Goal: Find contact information: Find contact information

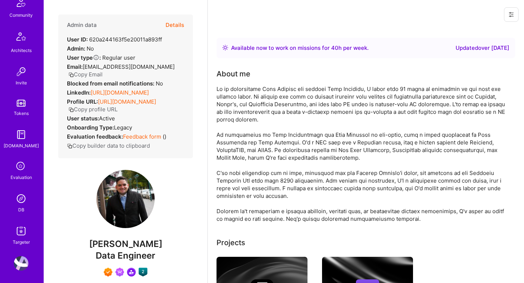
scroll to position [181, 0]
click at [20, 200] on img at bounding box center [21, 196] width 15 height 15
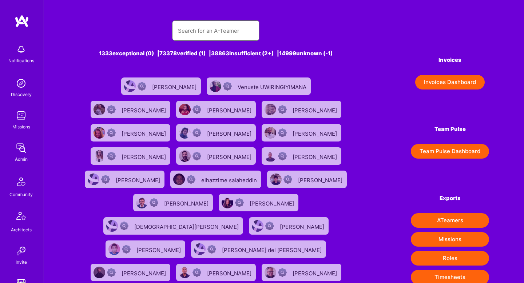
click at [193, 39] on input "text" at bounding box center [216, 30] width 76 height 19
paste input "[PERSON_NAME]"
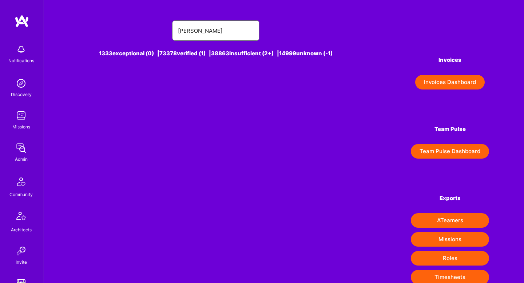
click at [225, 32] on input "[PERSON_NAME]" at bounding box center [216, 30] width 76 height 19
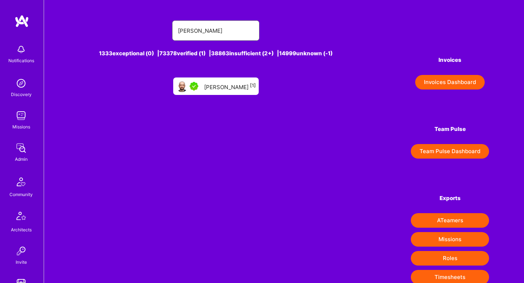
type input "[PERSON_NAME]"
click at [219, 93] on div "[PERSON_NAME] [1]" at bounding box center [215, 85] width 85 height 17
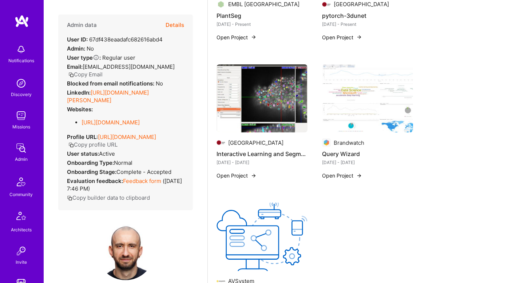
click at [179, 25] on button "Details" at bounding box center [174, 25] width 19 height 21
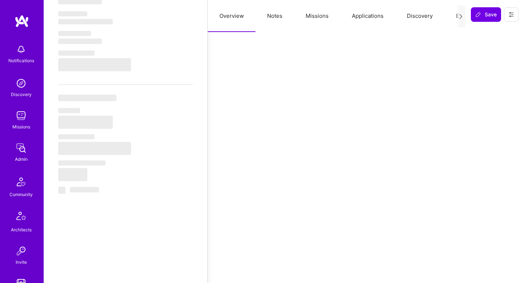
scroll to position [296, 0]
click at [272, 17] on button "Notes" at bounding box center [274, 16] width 39 height 32
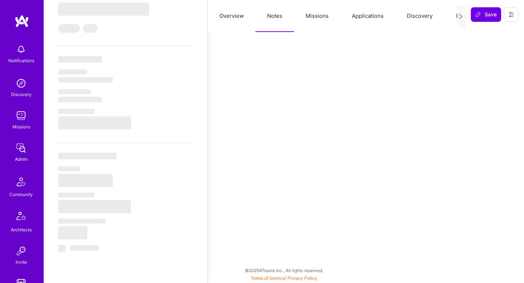
type textarea "x"
select select "Right Now"
select select "5"
select select "7"
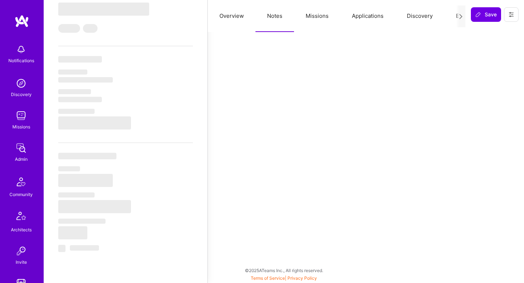
select select "6"
select select "DE"
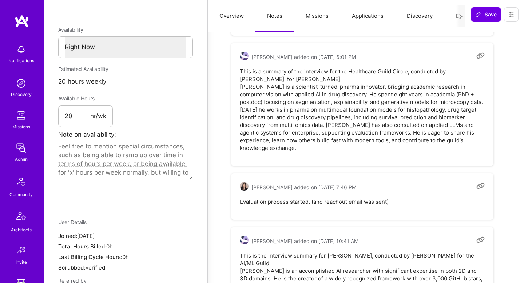
scroll to position [368, 0]
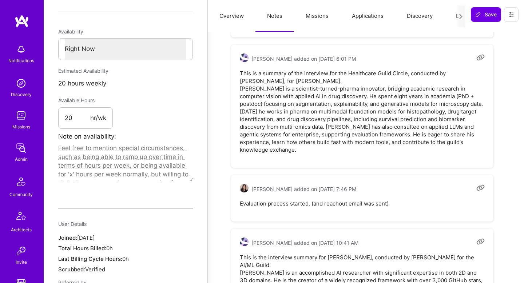
click at [242, 88] on pre "This is a summary of the interview for the Healthcare Guild Circle, conducted b…" at bounding box center [362, 111] width 245 height 84
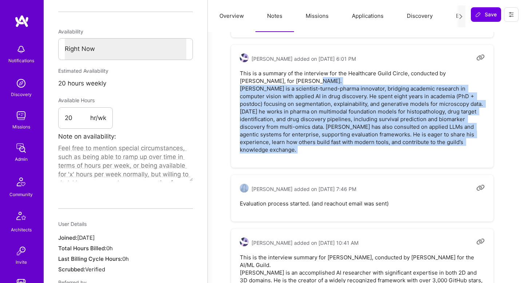
drag, startPoint x: 242, startPoint y: 88, endPoint x: 248, endPoint y: 101, distance: 14.7
click at [248, 102] on pre "This is a summary of the interview for the Healthcare Guild Circle, conducted b…" at bounding box center [362, 111] width 245 height 84
copy pre "[PERSON_NAME] is a scientist-turned-pharma innovator, bridging academic researc…"
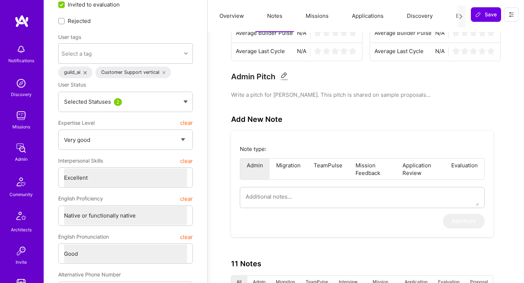
scroll to position [0, 0]
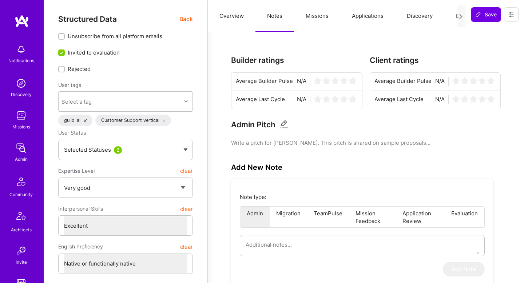
click at [181, 18] on span "Back" at bounding box center [185, 19] width 13 height 9
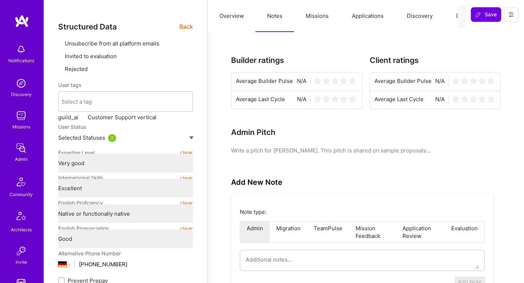
type textarea "x"
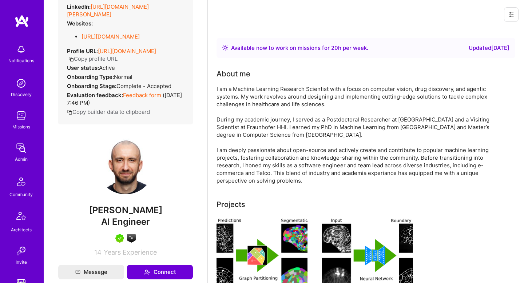
scroll to position [91, 0]
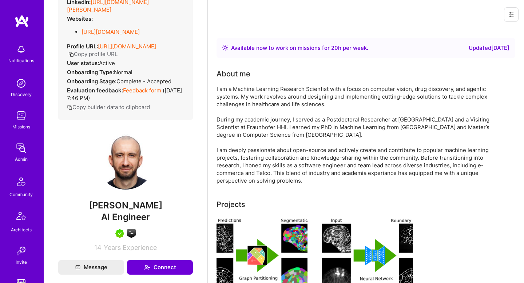
click at [103, 207] on span "[PERSON_NAME]" at bounding box center [125, 205] width 135 height 11
copy span "[PERSON_NAME]"
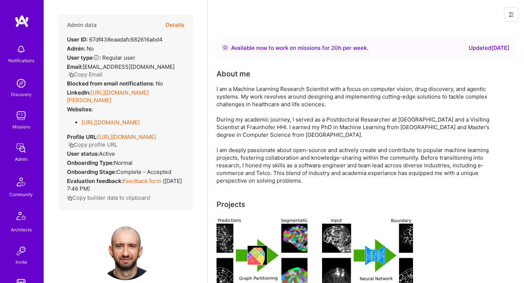
click at [103, 71] on button "Copy Email" at bounding box center [85, 75] width 34 height 8
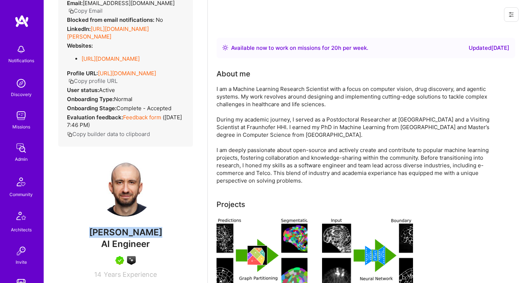
scroll to position [67, 0]
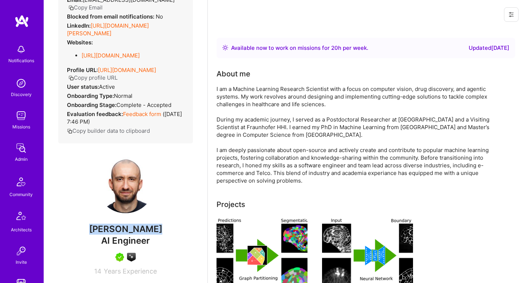
copy span "[PERSON_NAME]"
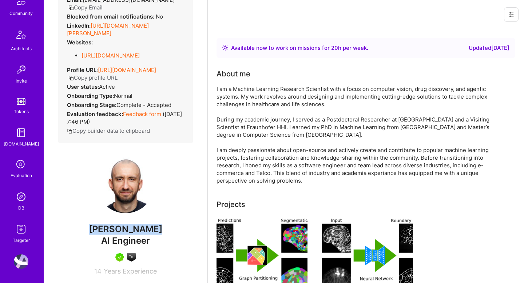
click at [21, 202] on img at bounding box center [21, 196] width 15 height 15
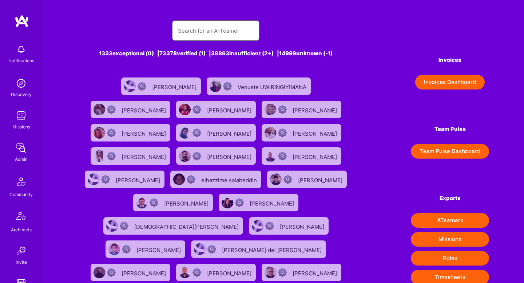
click at [210, 28] on input "text" at bounding box center [216, 30] width 76 height 19
type input "[PERSON_NAME]"
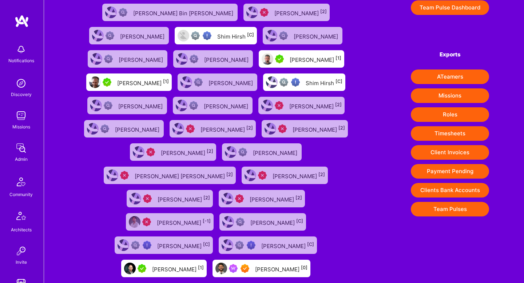
scroll to position [152, 0]
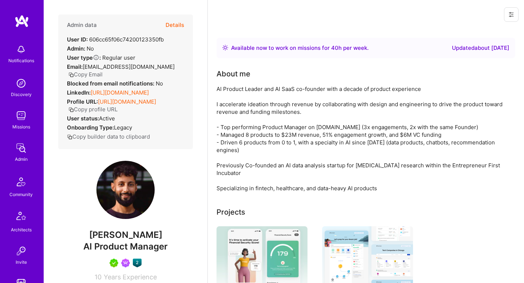
click at [90, 74] on button "Copy Email" at bounding box center [85, 75] width 34 height 8
